Goal: Task Accomplishment & Management: Use online tool/utility

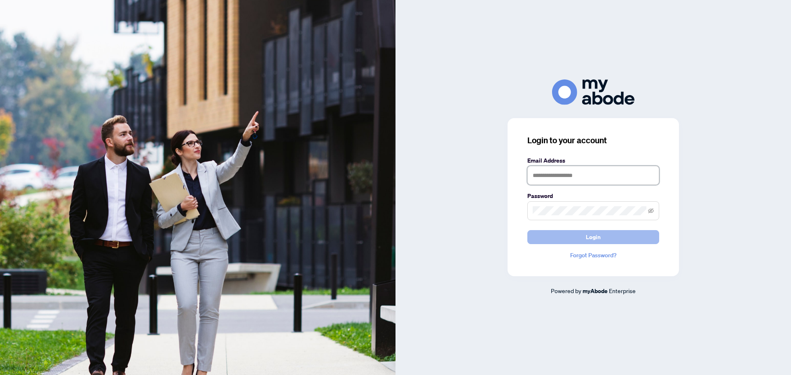
type input "**********"
click at [643, 235] on button "Login" at bounding box center [593, 237] width 132 height 14
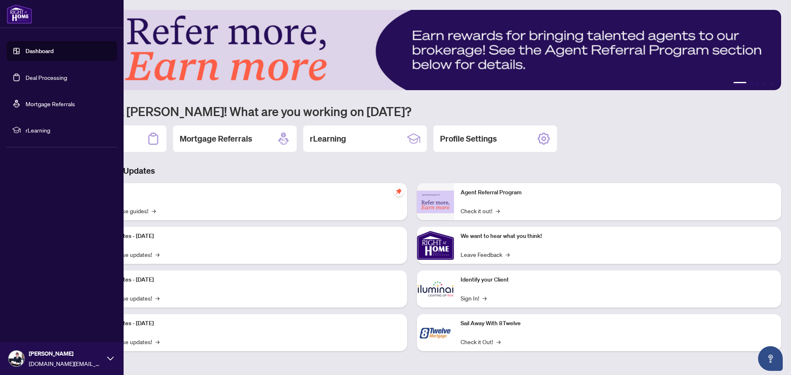
click at [63, 79] on link "Deal Processing" at bounding box center [47, 77] width 42 height 7
